Goal: Task Accomplishment & Management: Use online tool/utility

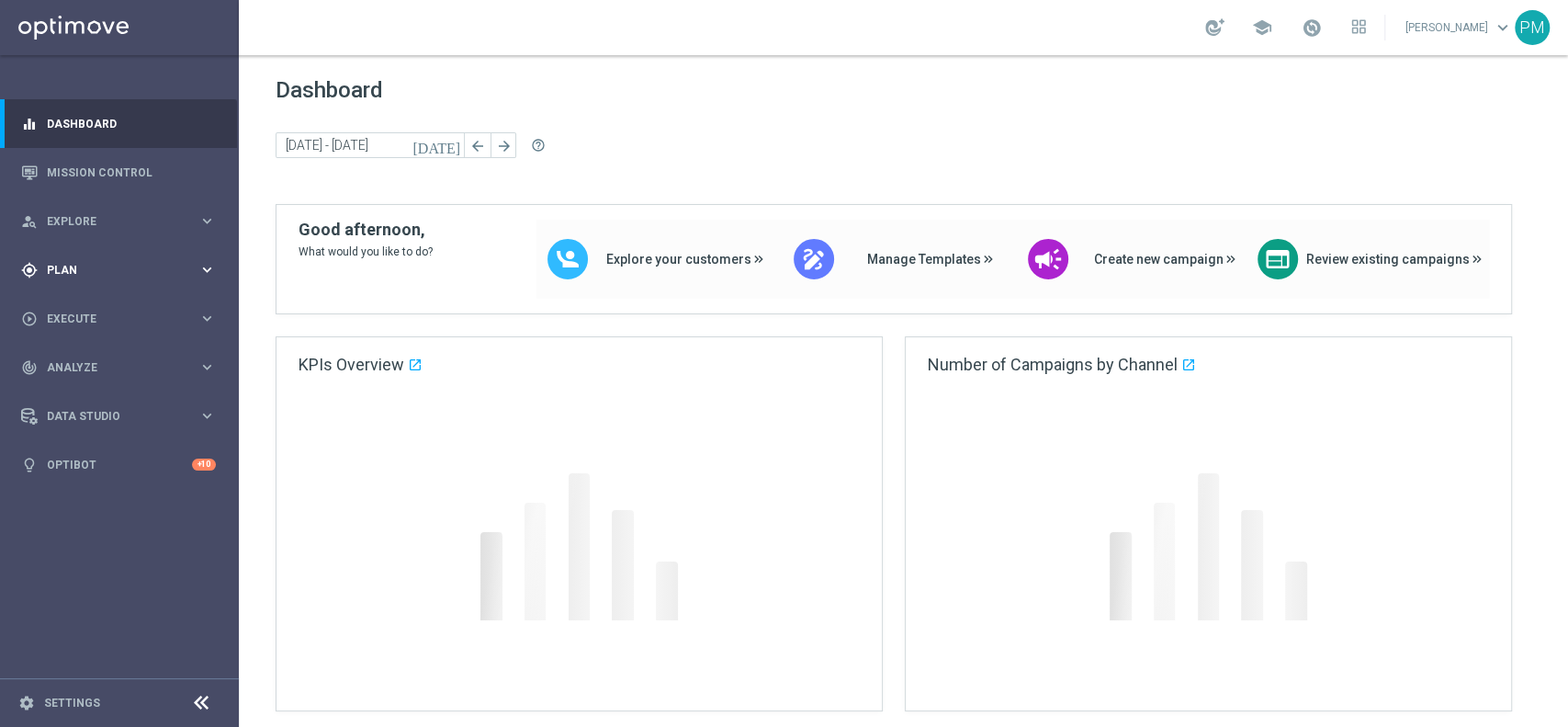
click at [89, 277] on div "gps_fixed Plan" at bounding box center [109, 270] width 177 height 17
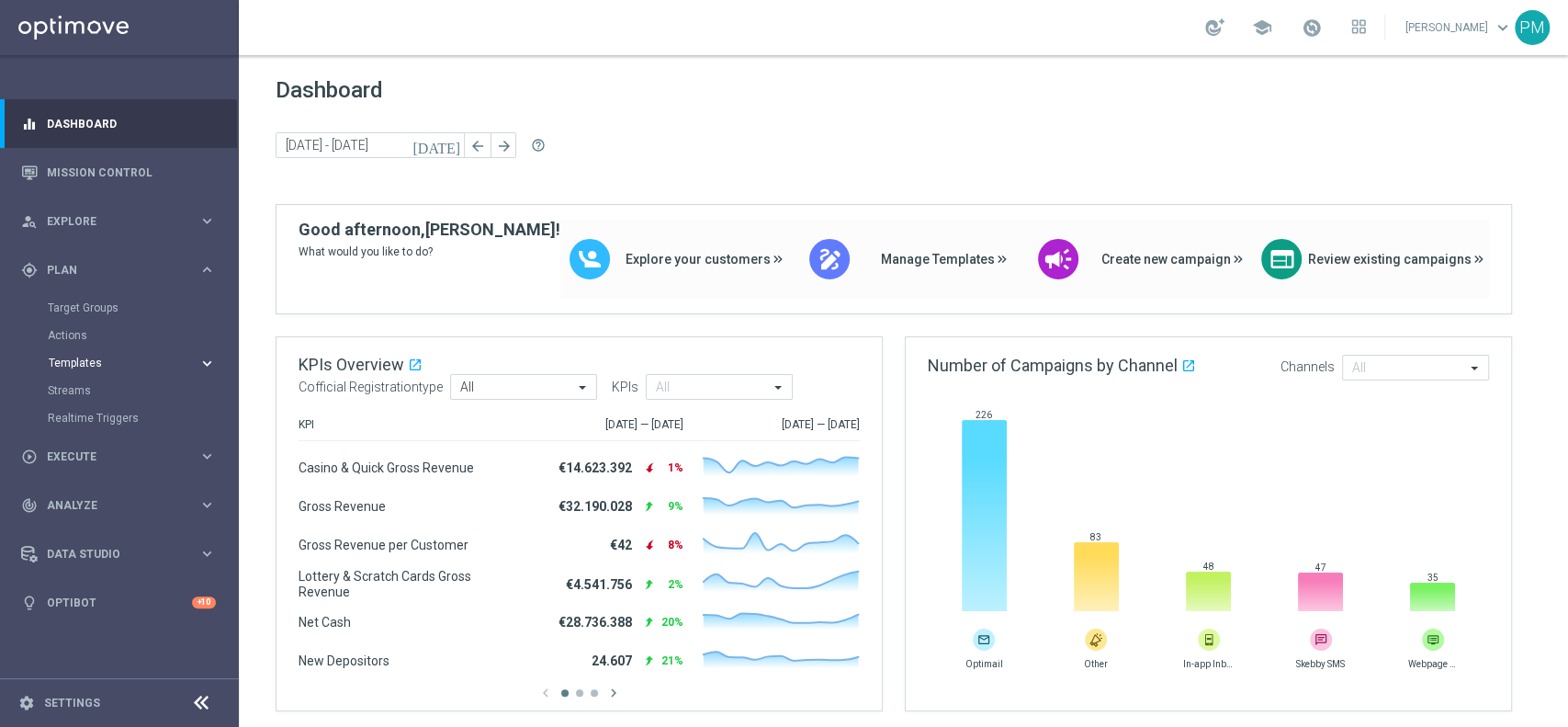
click at [86, 358] on span "Templates" at bounding box center [114, 362] width 131 height 11
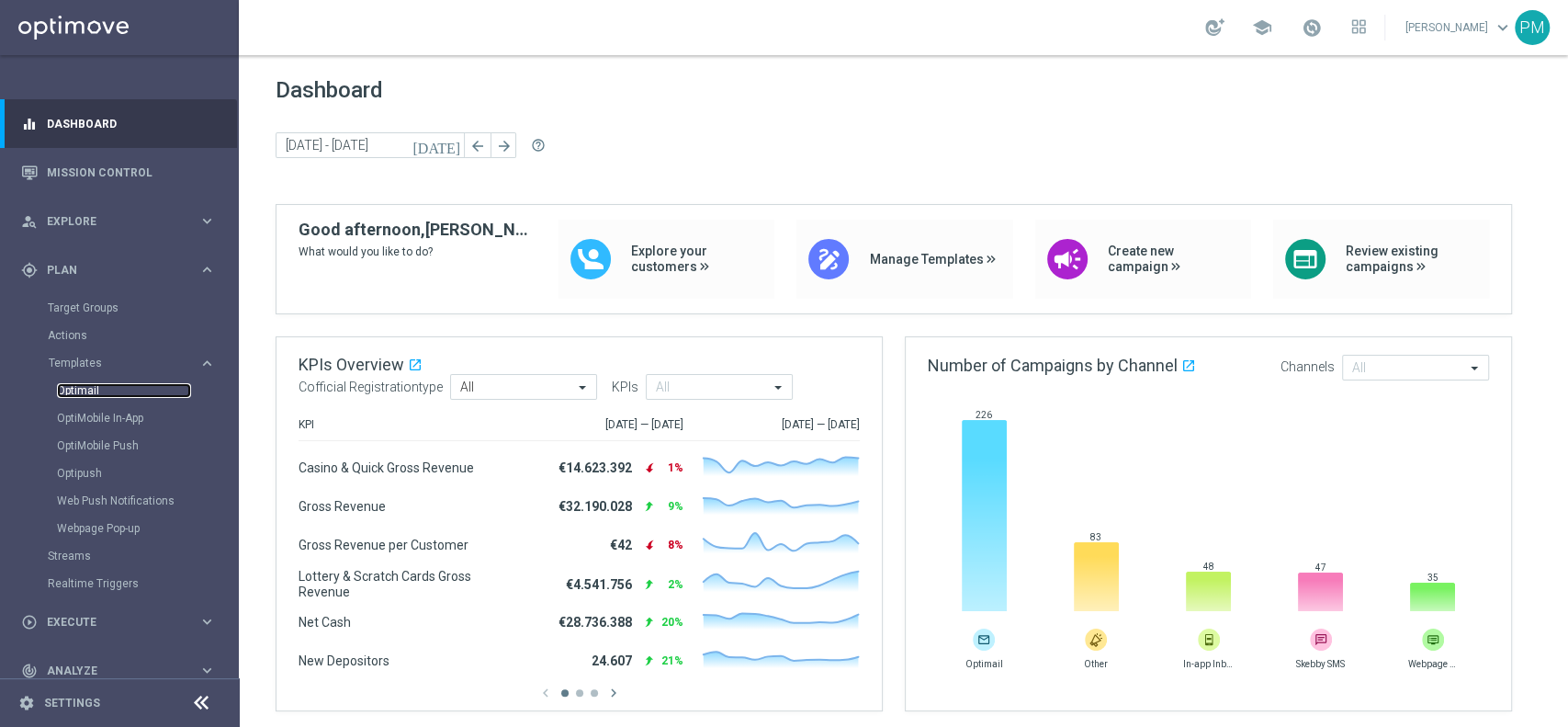
click at [84, 386] on link "Optimail" at bounding box center [124, 390] width 134 height 15
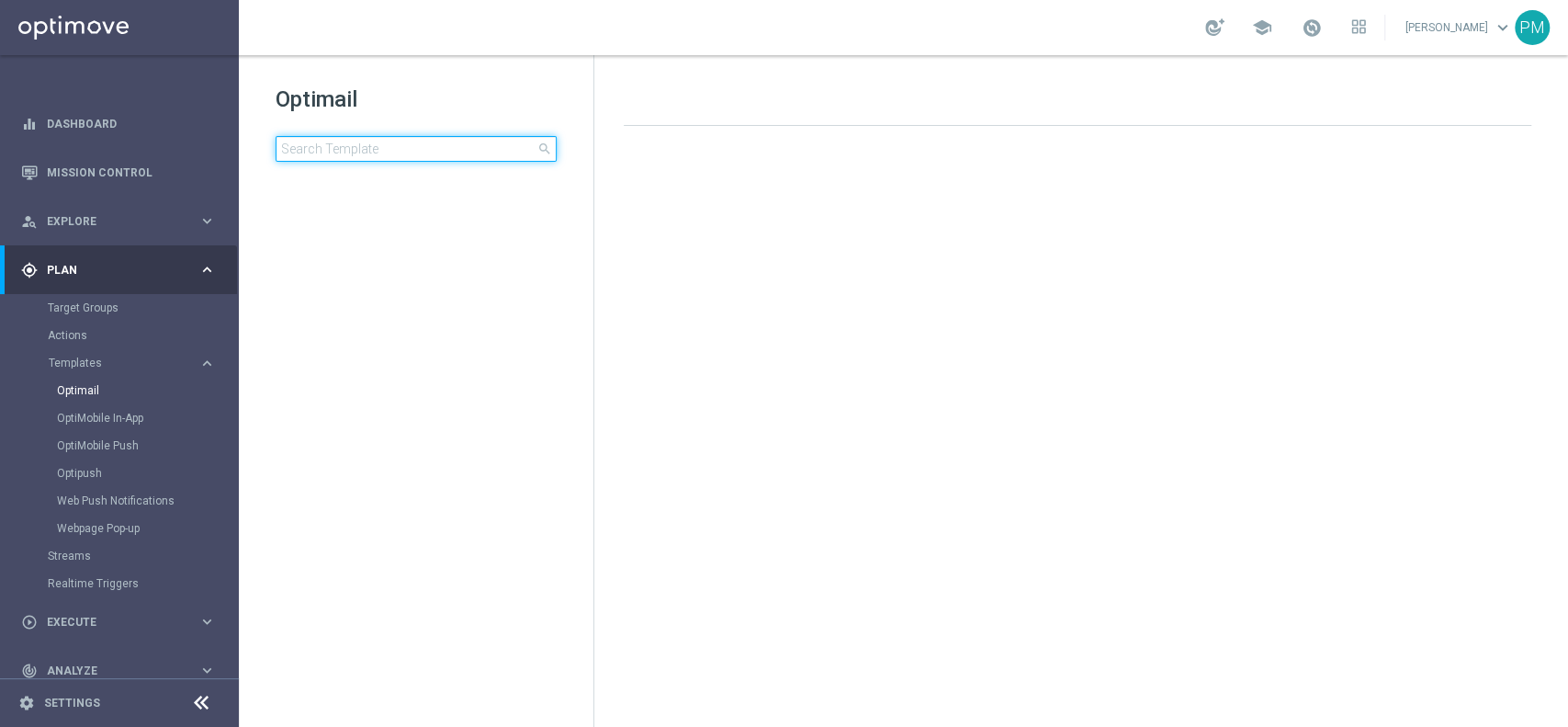
click at [448, 149] on input at bounding box center [416, 149] width 281 height 26
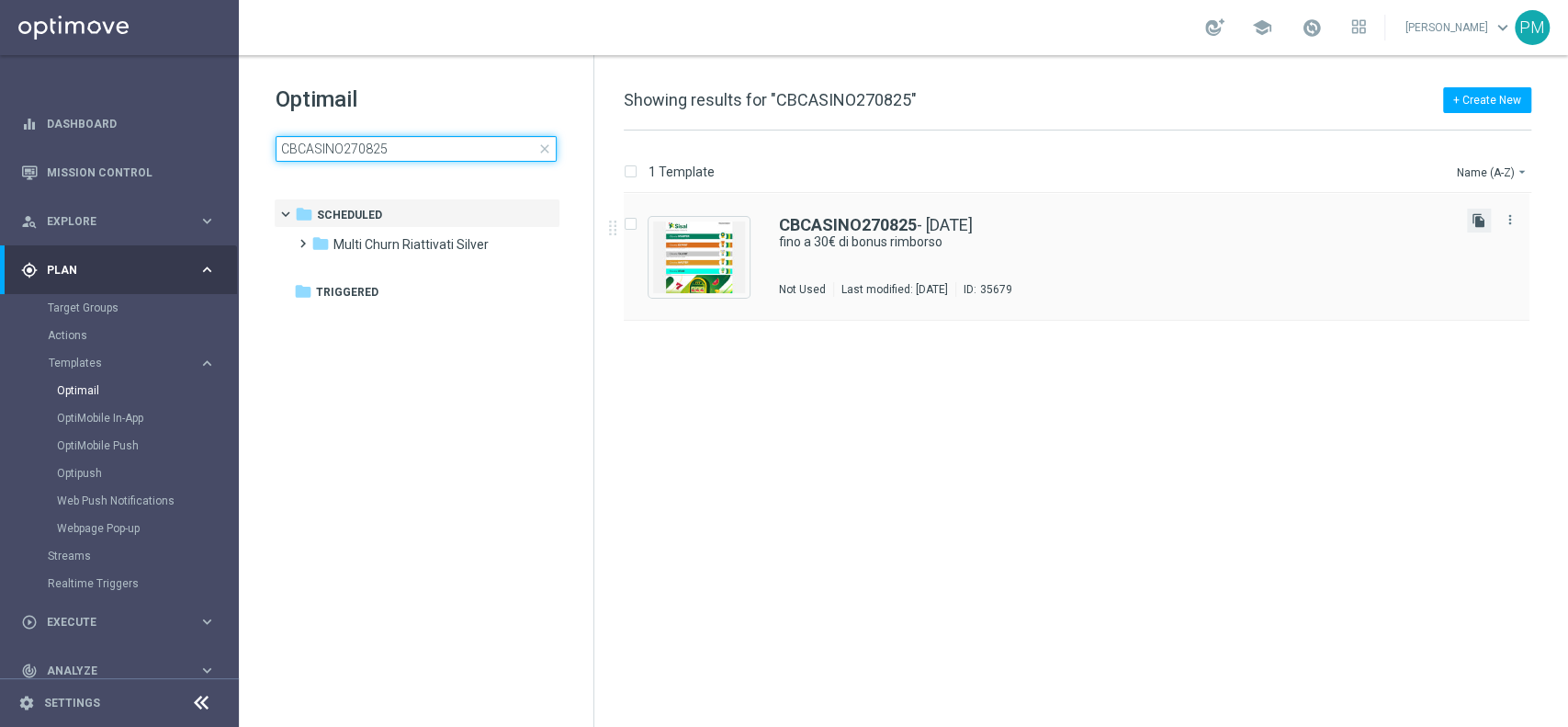
type input "CBCASINO270825"
click at [1477, 220] on icon "file_copy" at bounding box center [1478, 220] width 15 height 15
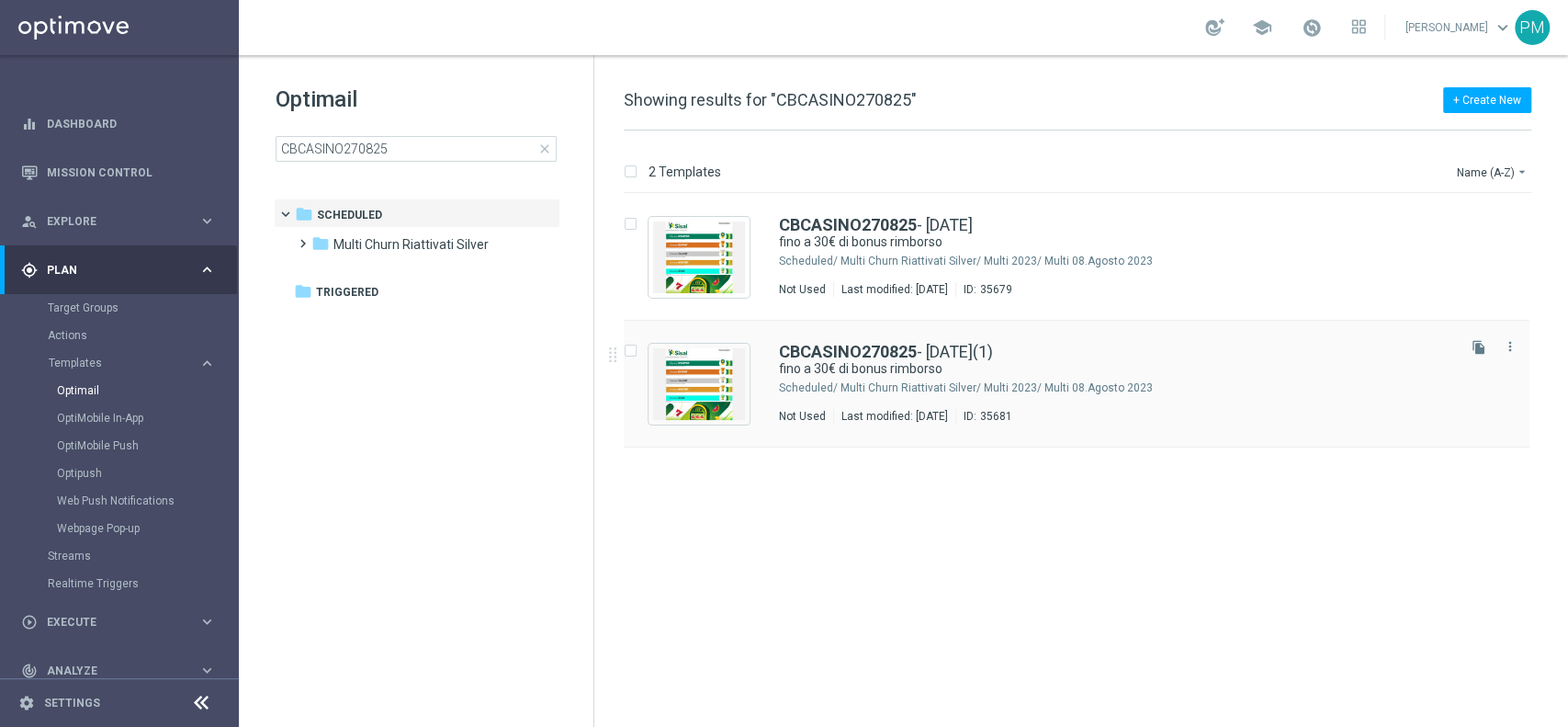
click at [881, 341] on div "CBCASINO270825 - [DATE](1) fino a 30€ di bonus rimborso Scheduled/ Multi Churn …" at bounding box center [1076, 384] width 905 height 127
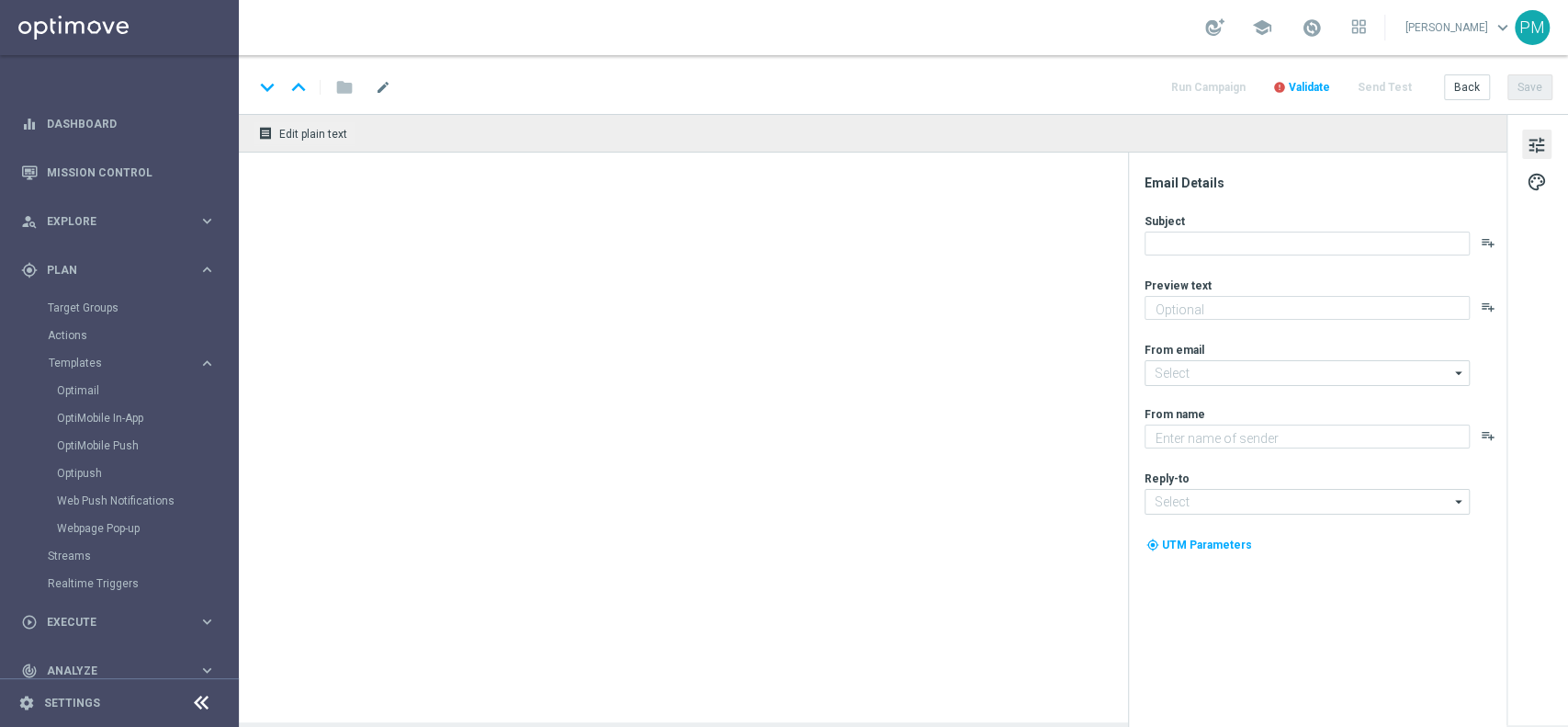
type input "CBCASINO270825 - [DATE](1)"
type textarea "Solo per te 🎁🎰"
type input "[EMAIL_ADDRESS][DOMAIN_NAME]"
type textarea "Sisal"
type input "[EMAIL_ADDRESS][DOMAIN_NAME]"
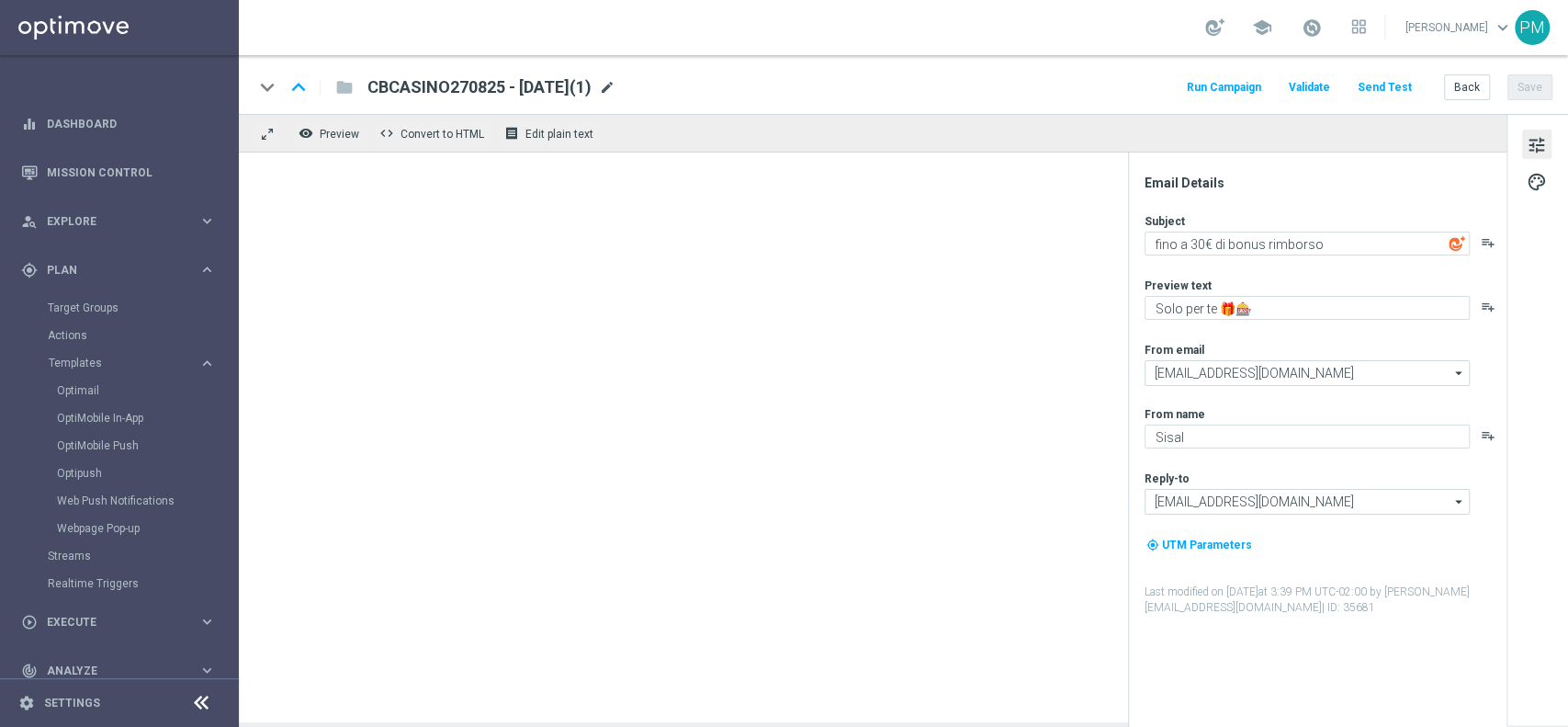
click at [616, 81] on span "mode_edit" at bounding box center [607, 87] width 17 height 17
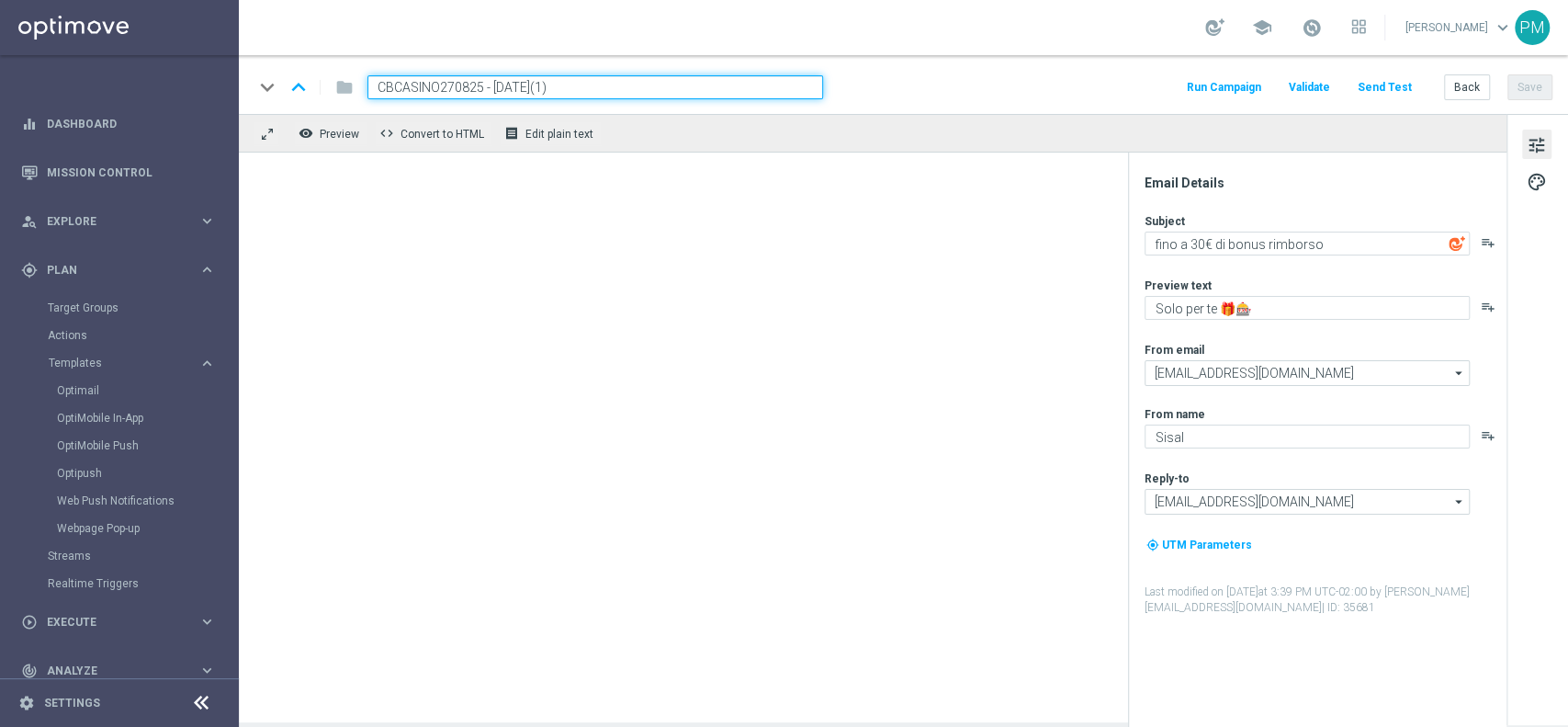
click at [435, 75] on input "CBCASINO270825 - [DATE](1)" at bounding box center [596, 87] width 456 height 24
paste input "MULTISLOT270825"
click at [604, 86] on input "MULTISLOT270825 - [DATE](1)" at bounding box center [596, 87] width 456 height 24
type input "MULTISLOT270825 - [DATE]"
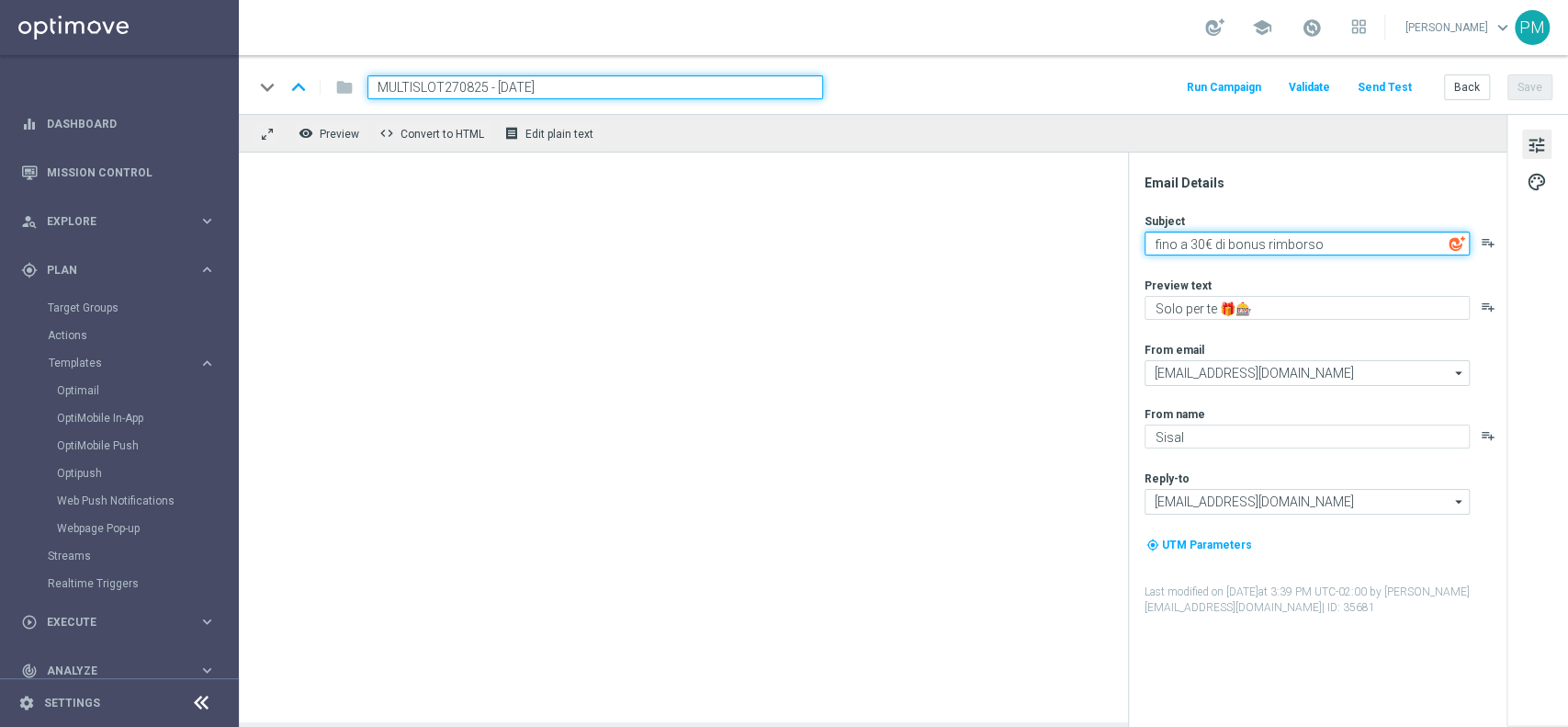
click at [1197, 246] on textarea "fino a 30€ di bonus rimborso" at bounding box center [1306, 244] width 325 height 24
type textarea "fino a 150€ di bonus rimborso"
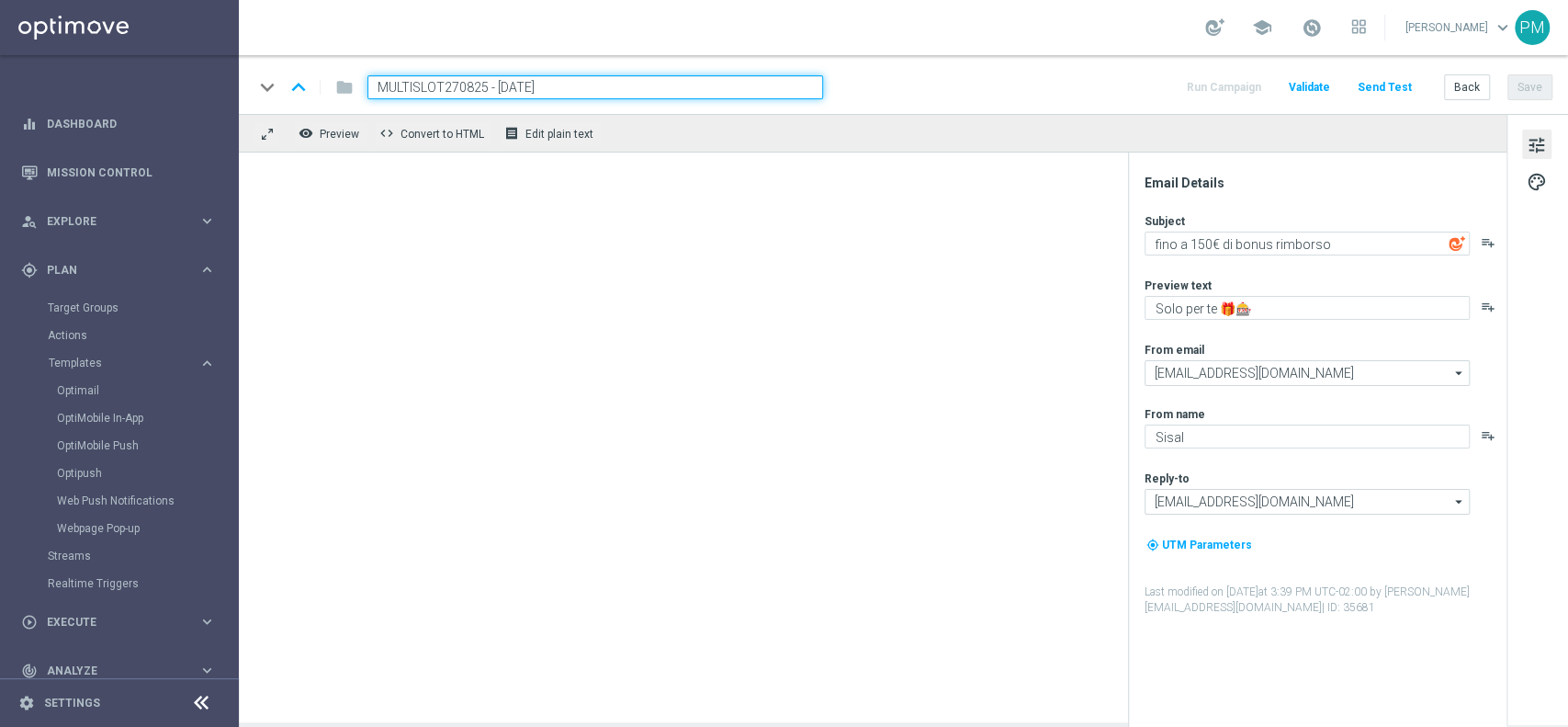
click at [1104, 91] on div "keyboard_arrow_down keyboard_arrow_up folder MULTISLOT270825 - [DATE] Run Campa…" at bounding box center [902, 87] width 1298 height 24
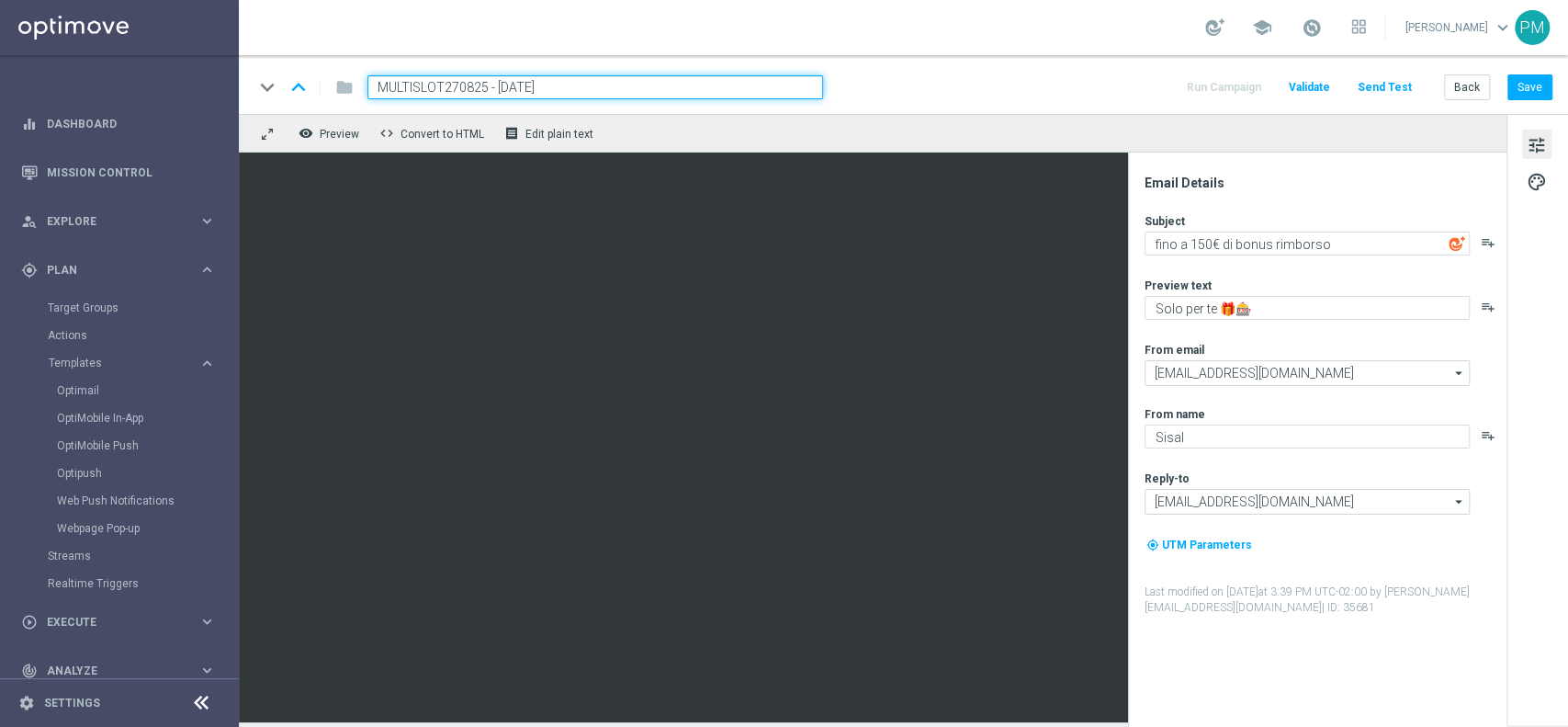
click at [1104, 84] on div "keyboard_arrow_down keyboard_arrow_up folder MULTISLOT270825 - [DATE] Run Campa…" at bounding box center [902, 87] width 1298 height 24
click at [1535, 89] on button "Save" at bounding box center [1529, 87] width 45 height 26
click at [640, 96] on input "MULTISLOT270825 - [DATE]" at bounding box center [596, 87] width 456 height 24
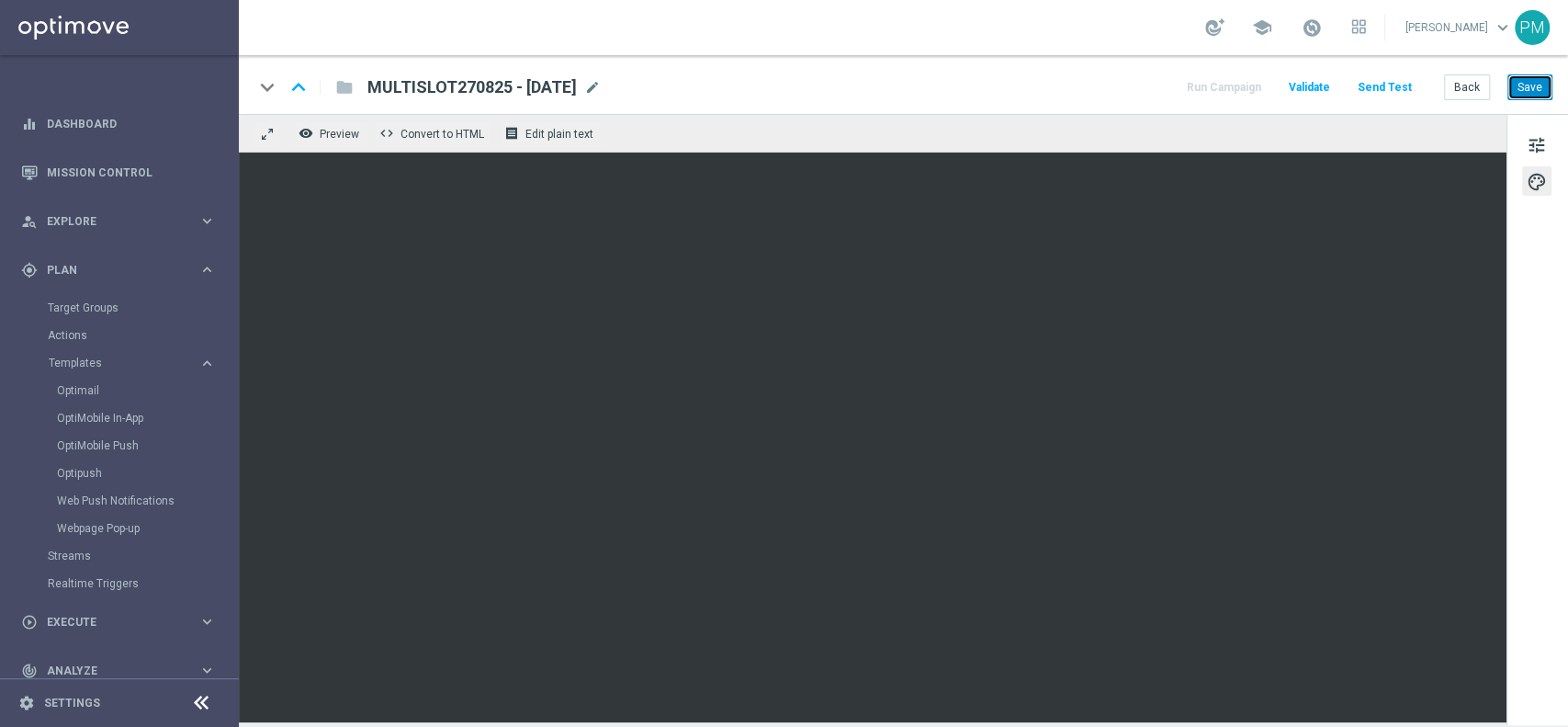
click at [1532, 91] on button "Save" at bounding box center [1529, 87] width 45 height 26
click at [1526, 85] on button "Save" at bounding box center [1529, 87] width 45 height 26
